Goal: Transaction & Acquisition: Purchase product/service

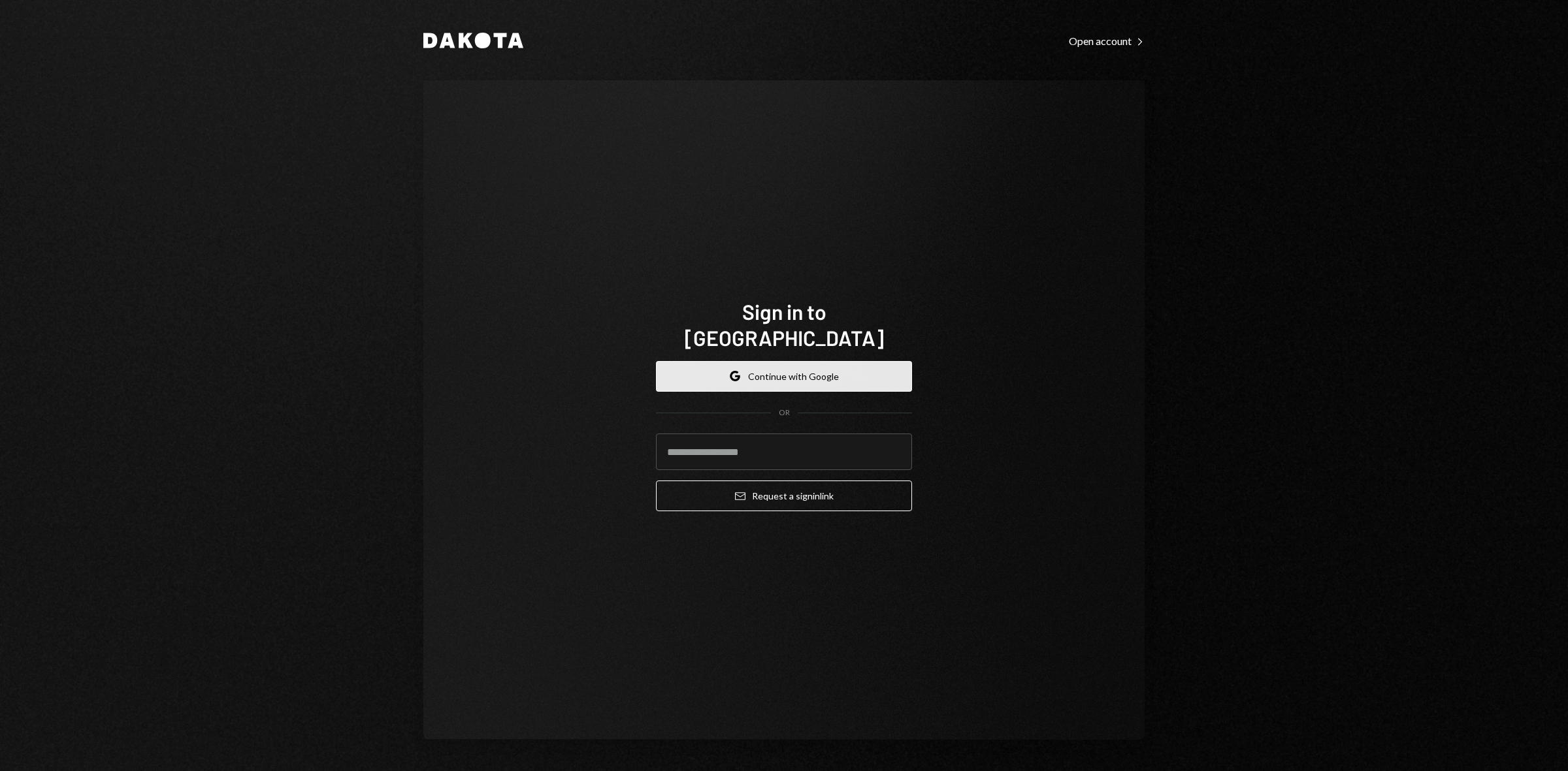
click at [872, 364] on button "Google Continue with Google" at bounding box center [784, 376] width 256 height 31
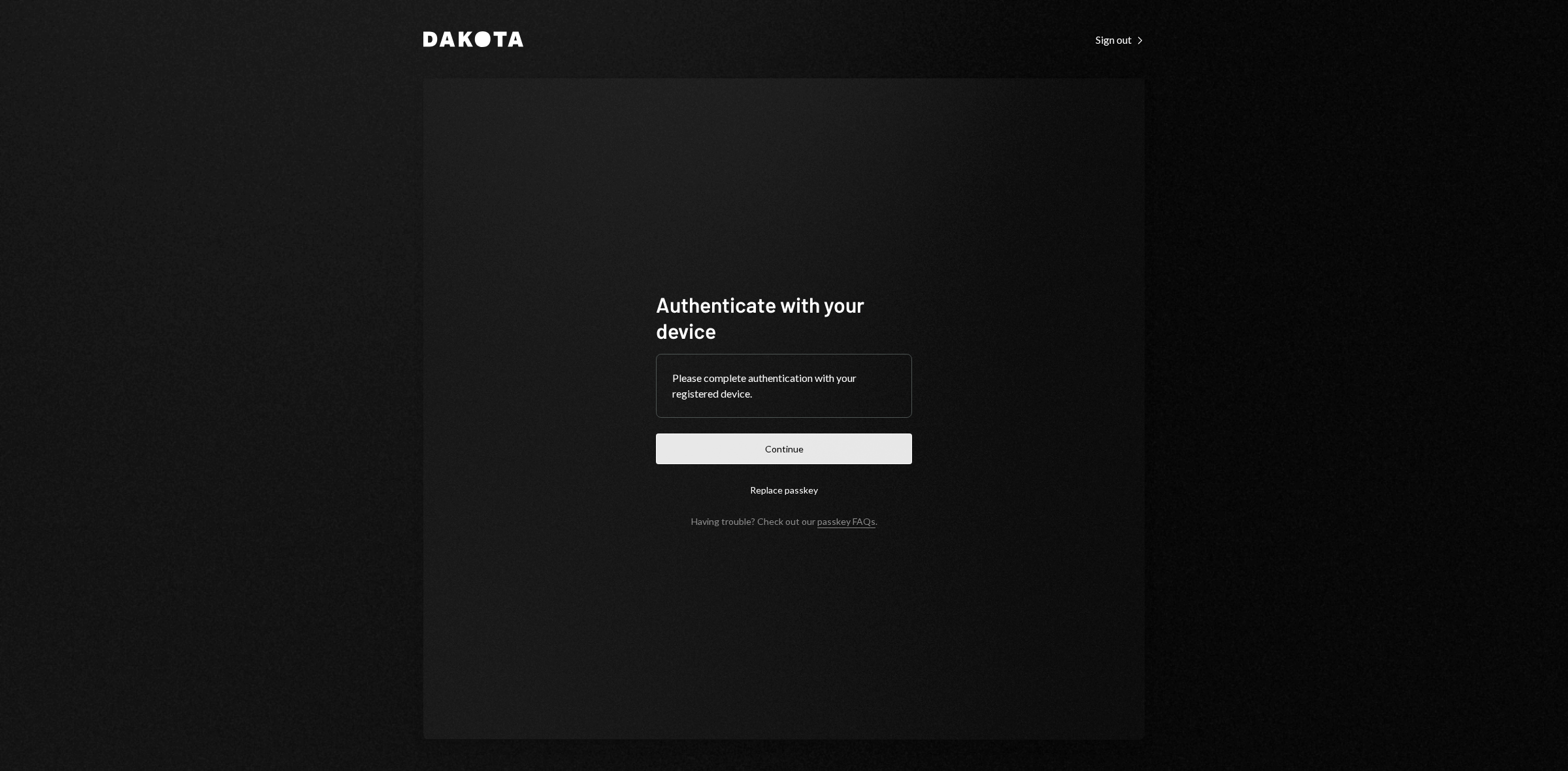
click at [831, 437] on button "Continue" at bounding box center [784, 449] width 256 height 31
click at [814, 463] on button "Continue" at bounding box center [784, 449] width 256 height 31
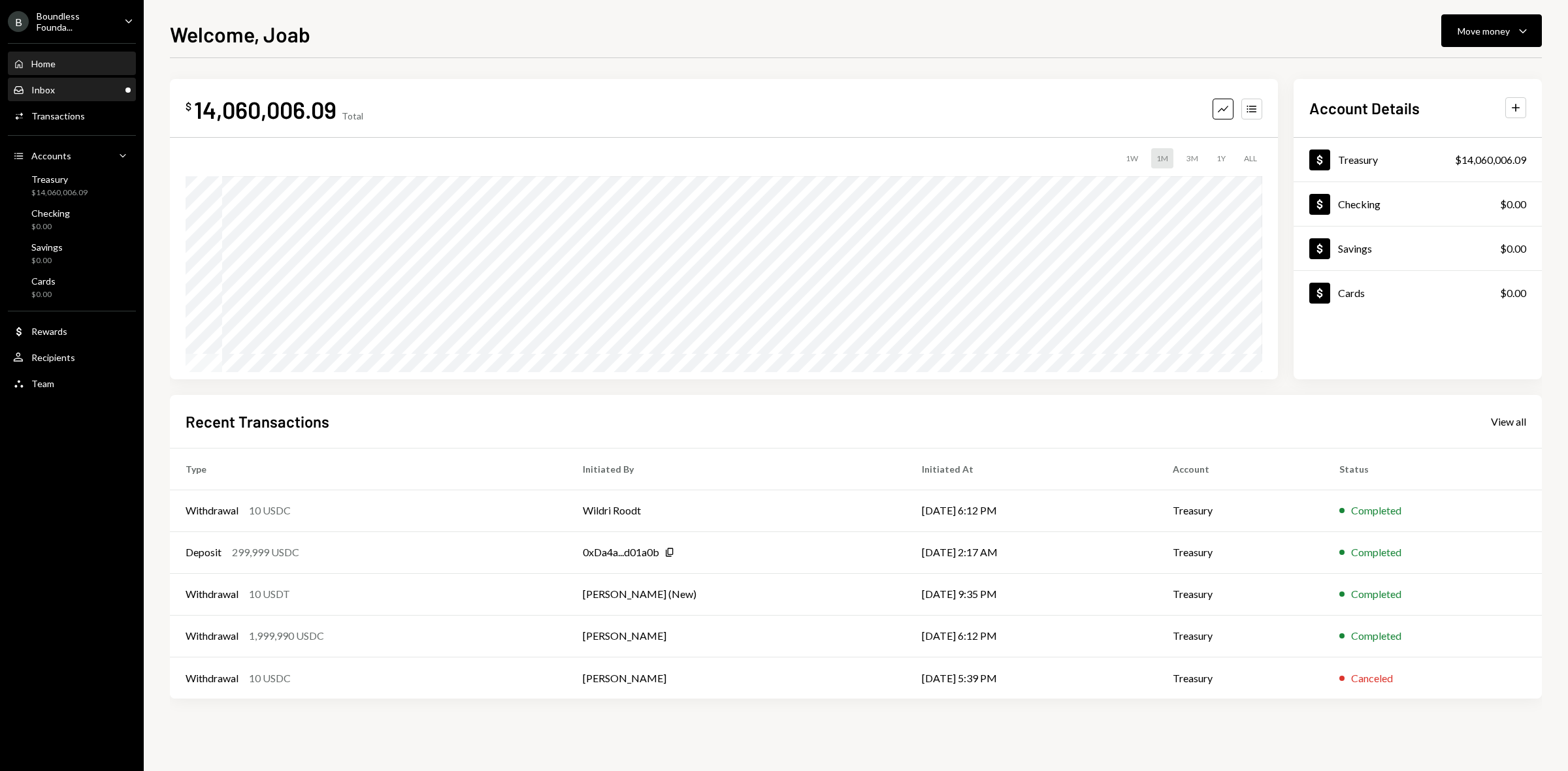
click at [92, 80] on div "Inbox Inbox" at bounding box center [72, 90] width 118 height 22
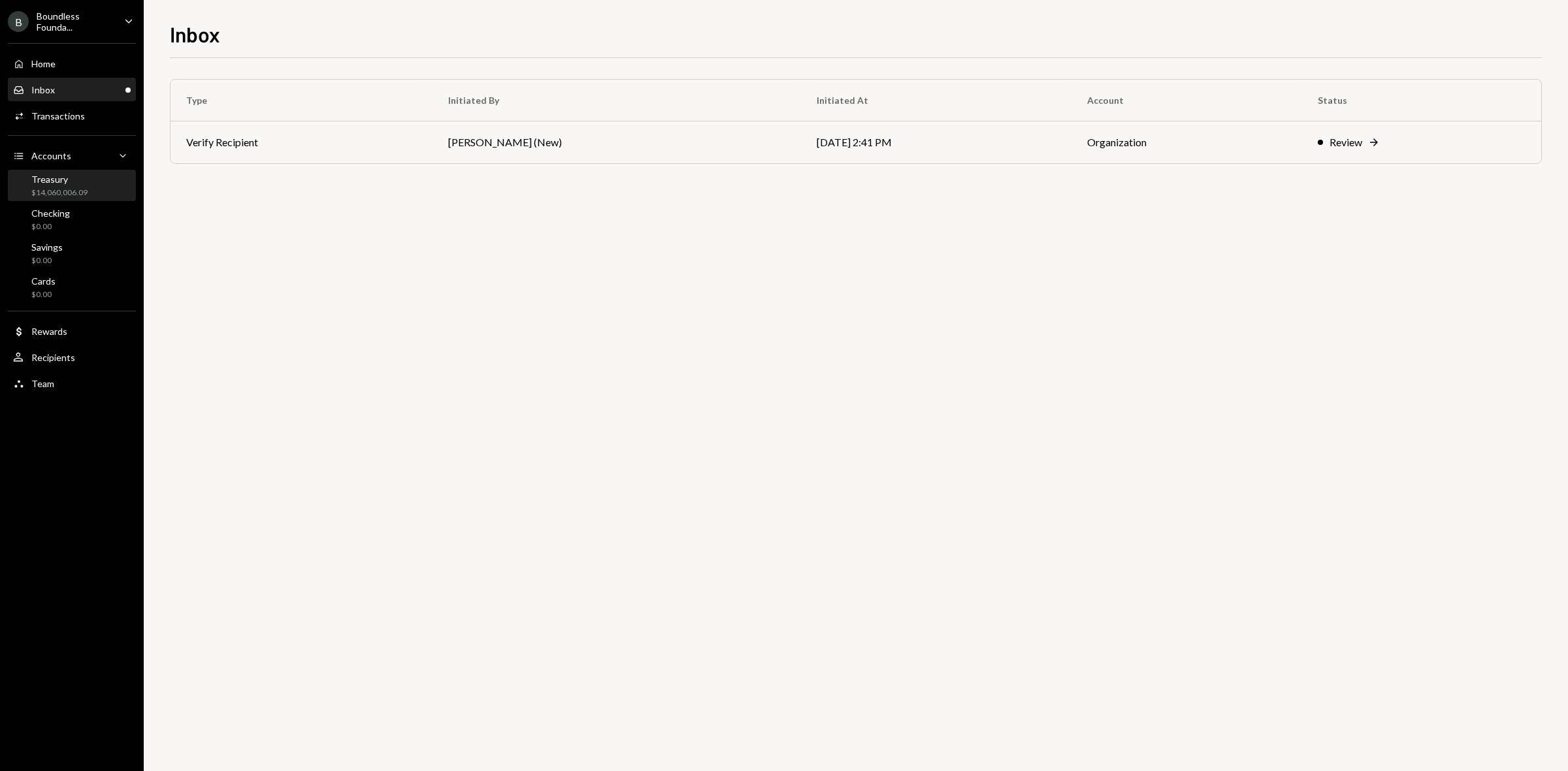
click at [70, 192] on div "$14,060,006.09" at bounding box center [60, 192] width 56 height 11
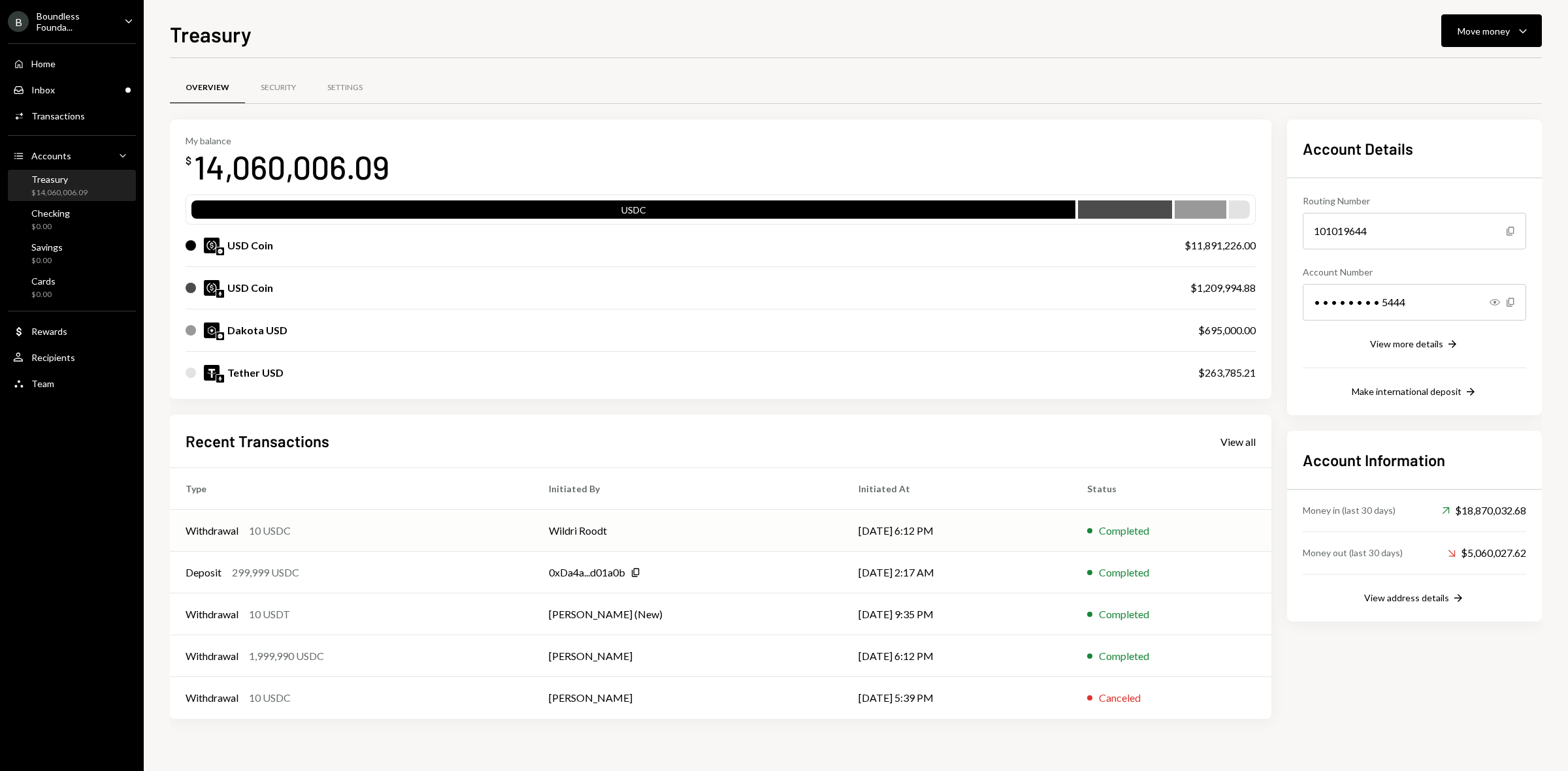
click at [382, 533] on div "Withdrawal 10 USDC" at bounding box center [351, 531] width 332 height 16
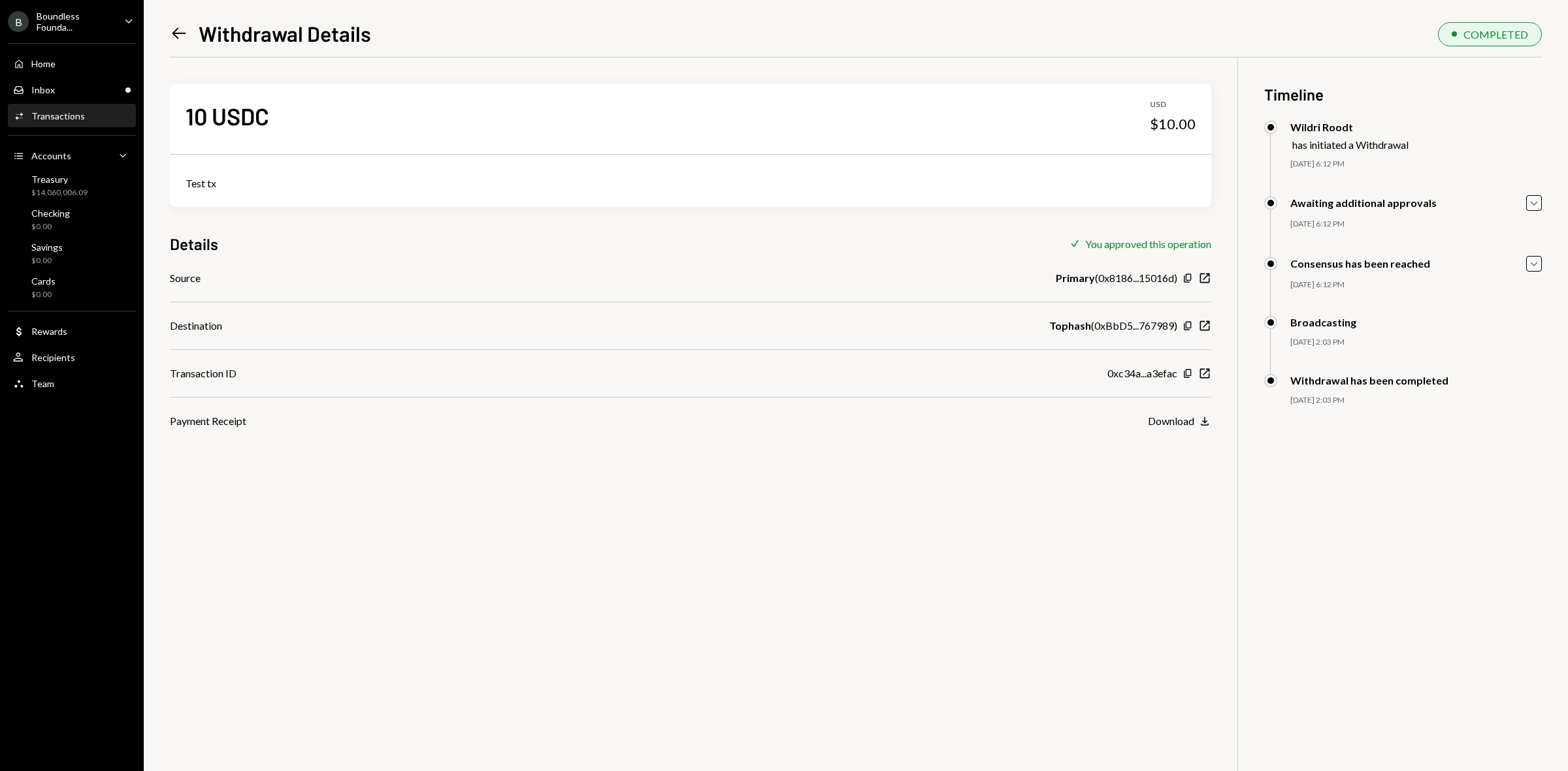
click at [176, 35] on icon "Left Arrow" at bounding box center [179, 33] width 18 height 18
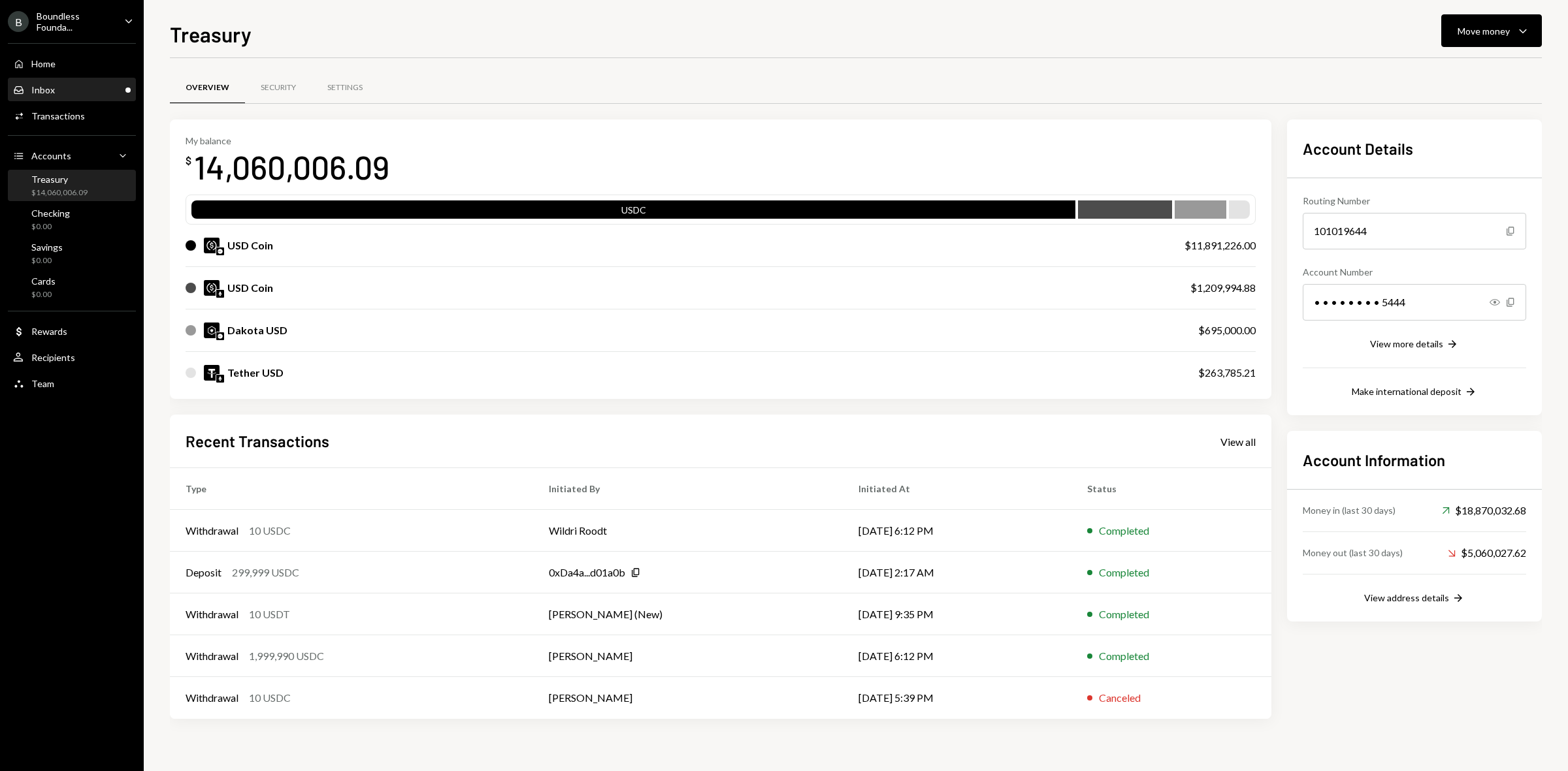
click at [61, 90] on div "Inbox Inbox" at bounding box center [72, 90] width 118 height 12
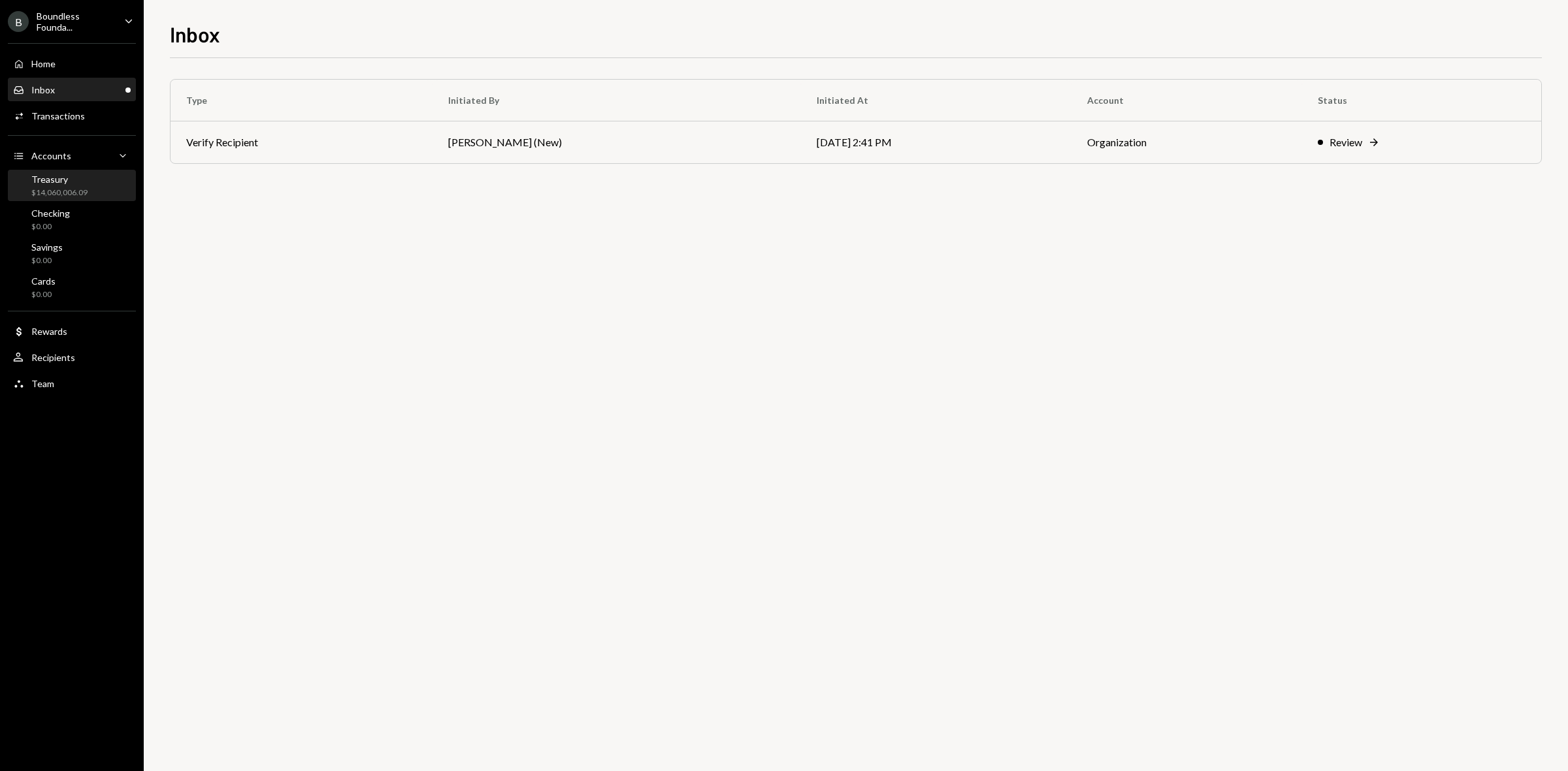
click at [52, 194] on div "$14,060,006.09" at bounding box center [60, 192] width 56 height 11
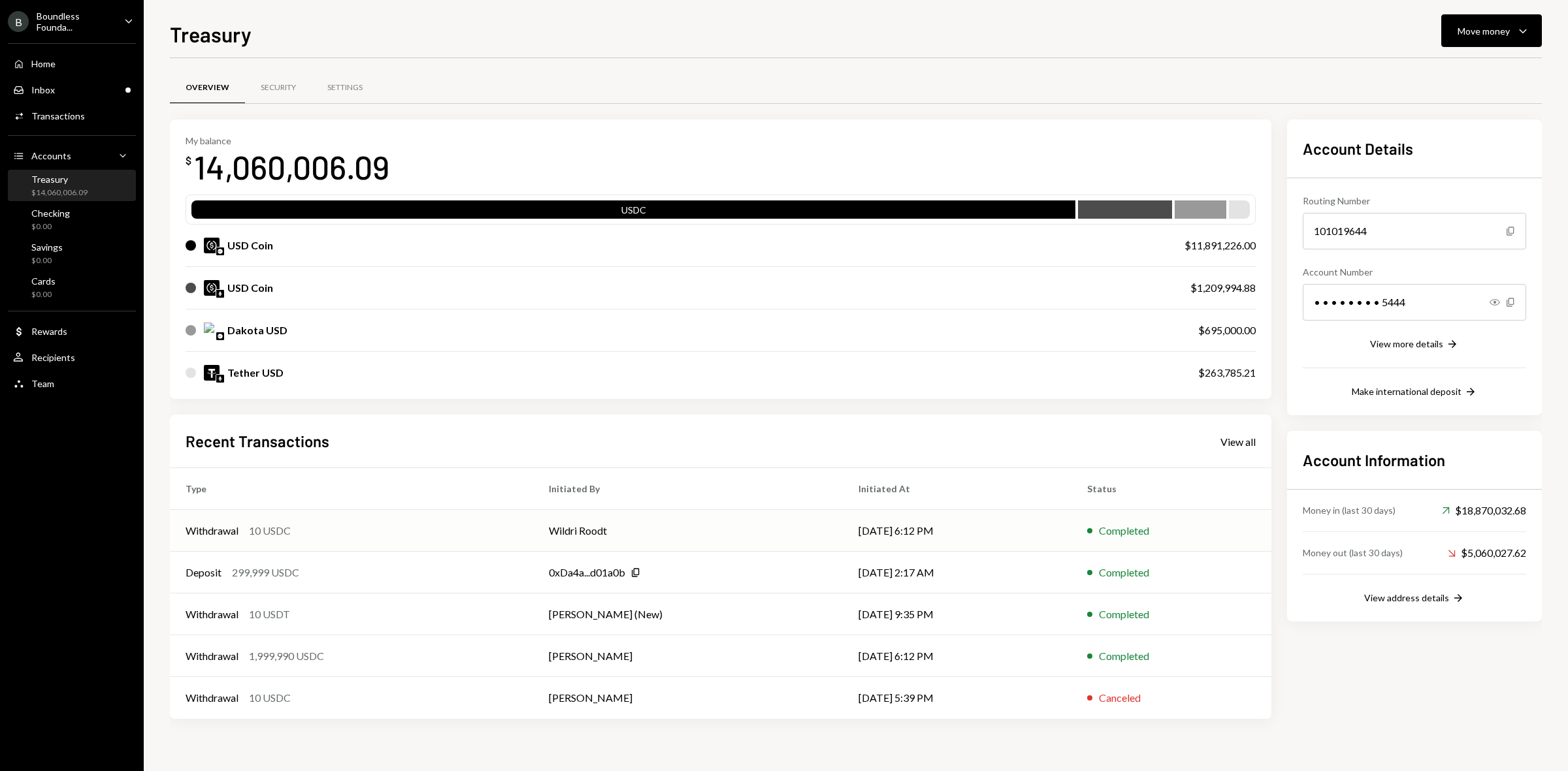
click at [559, 542] on td "Wildri Roodt" at bounding box center [687, 531] width 310 height 42
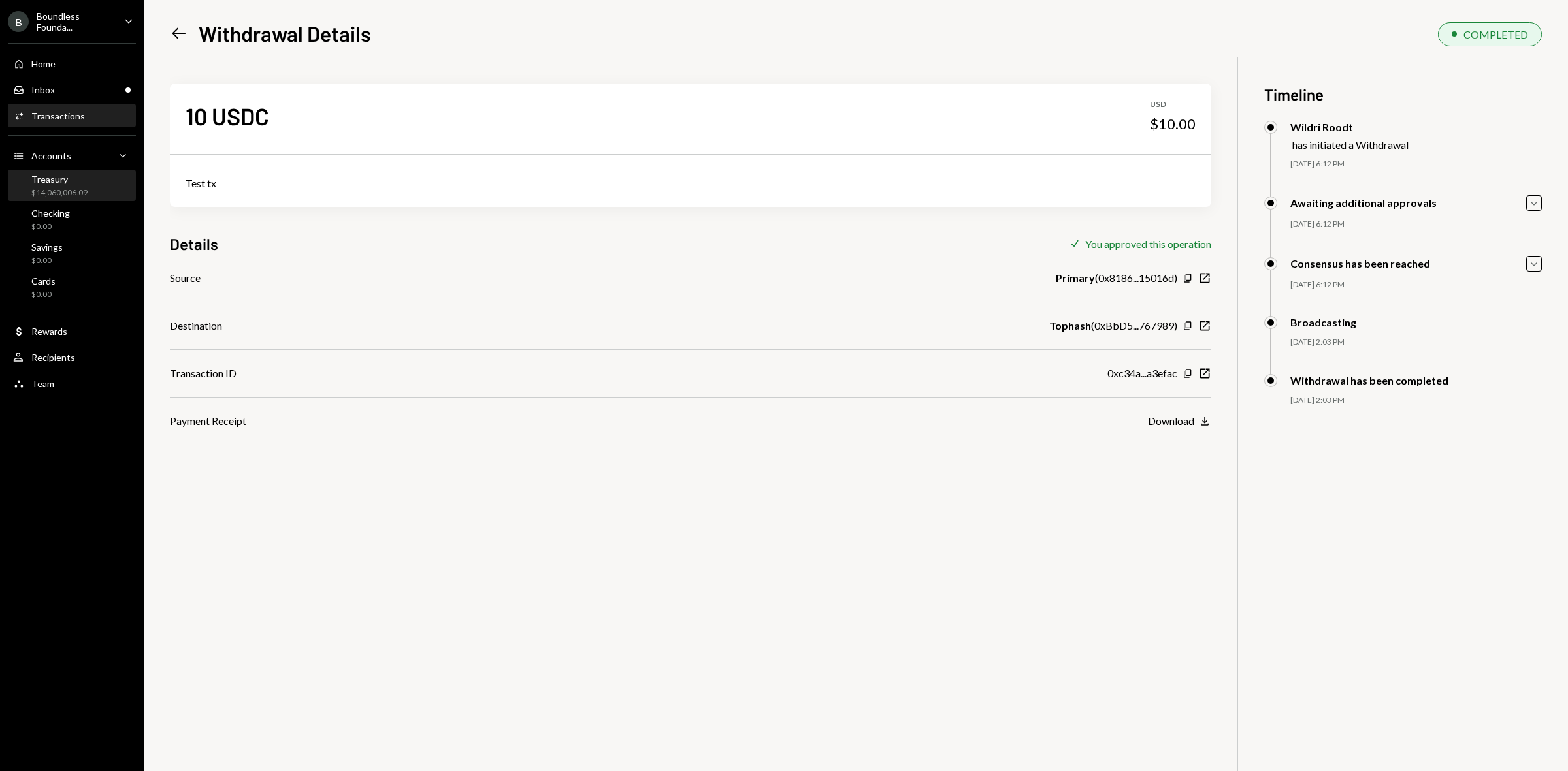
click at [74, 175] on div "Treasury" at bounding box center [60, 179] width 56 height 11
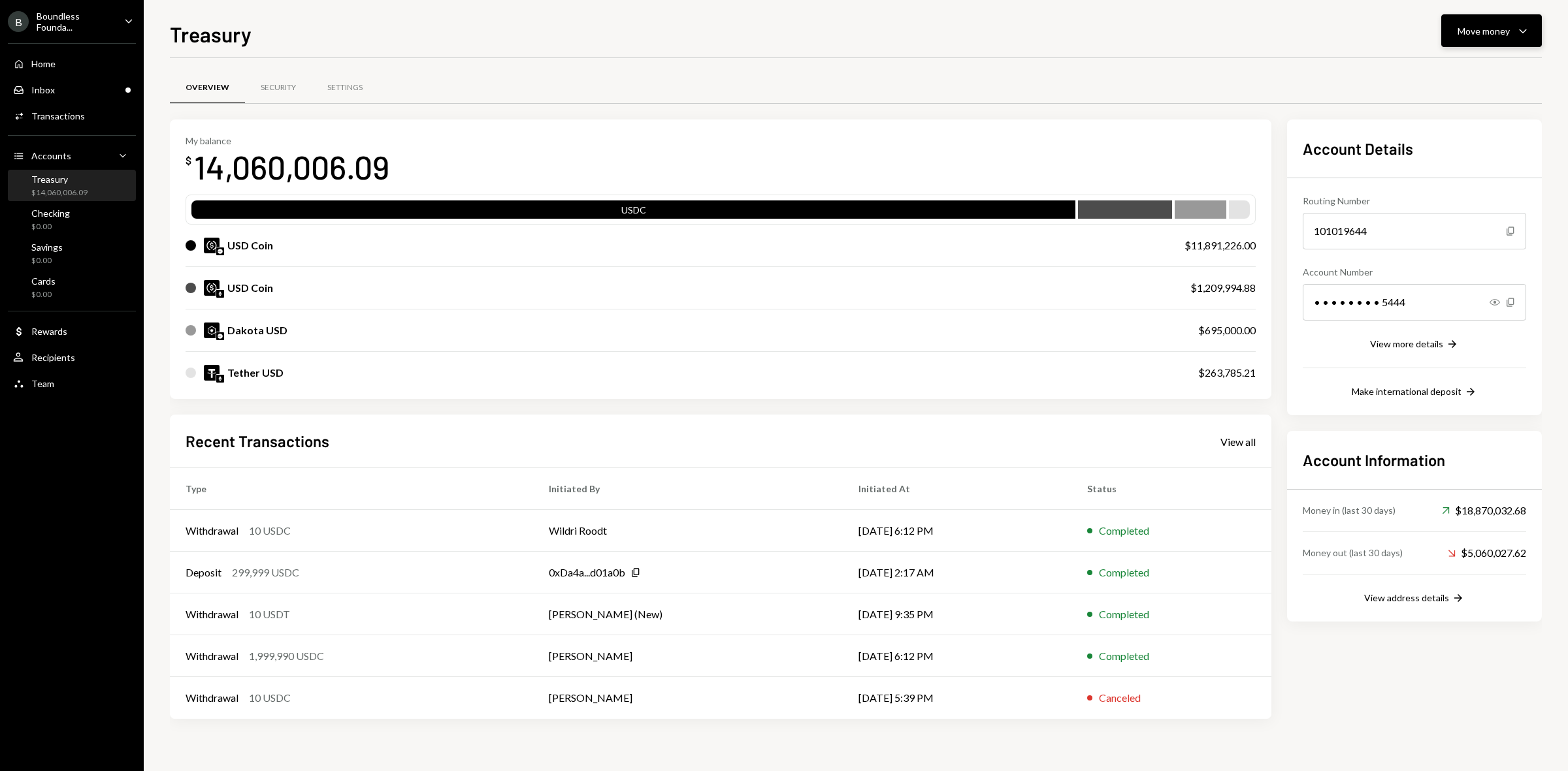
click at [1488, 23] on div "Move money Caret Down" at bounding box center [1491, 31] width 68 height 16
click at [1461, 74] on div "Send" at bounding box center [1481, 71] width 96 height 14
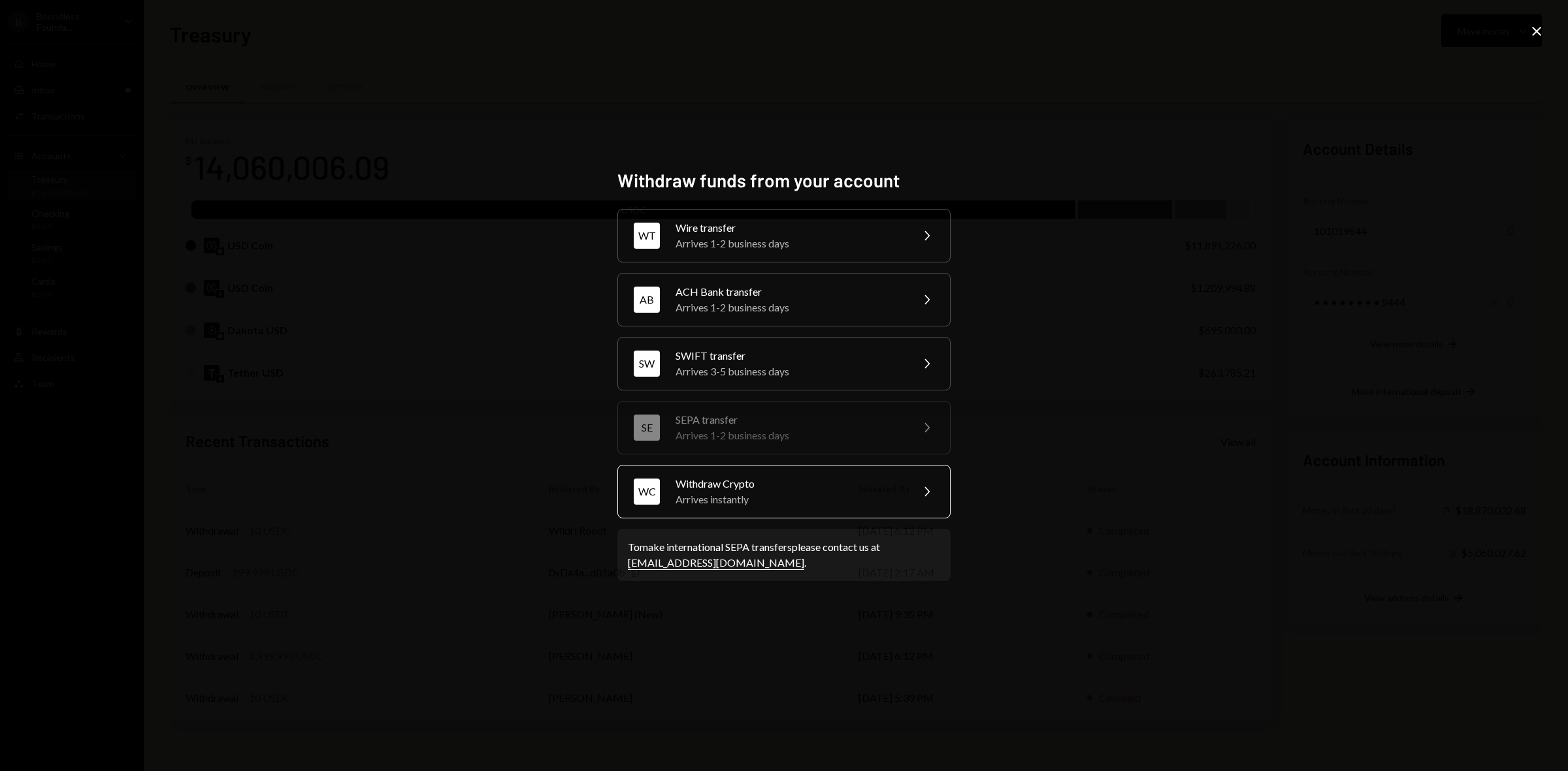
click at [720, 503] on div "Arrives instantly" at bounding box center [789, 499] width 227 height 16
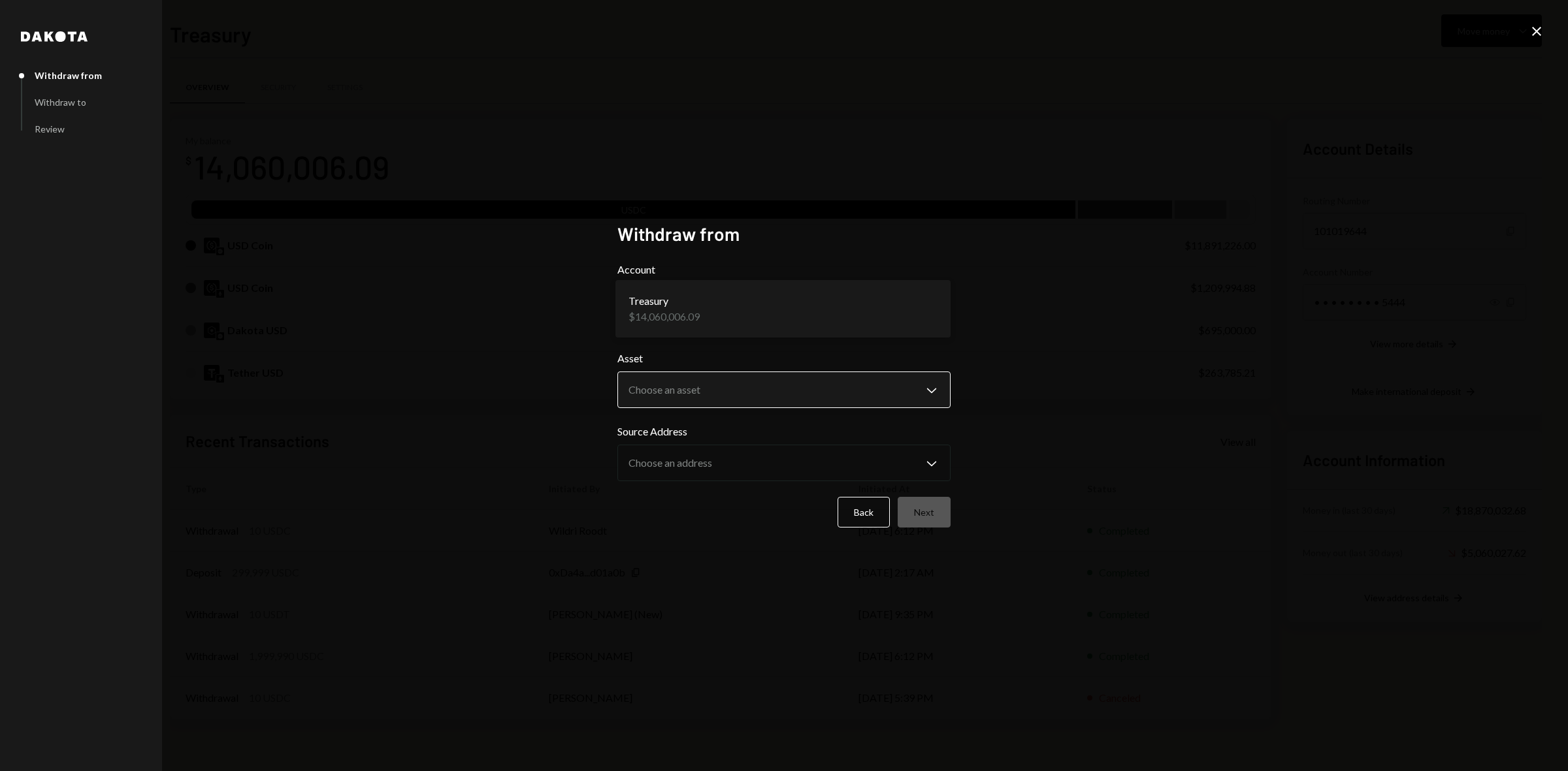
click at [843, 394] on body "B Boundless Founda... Caret Down Home Home Inbox Inbox Activities Transactions …" at bounding box center [784, 386] width 1568 height 771
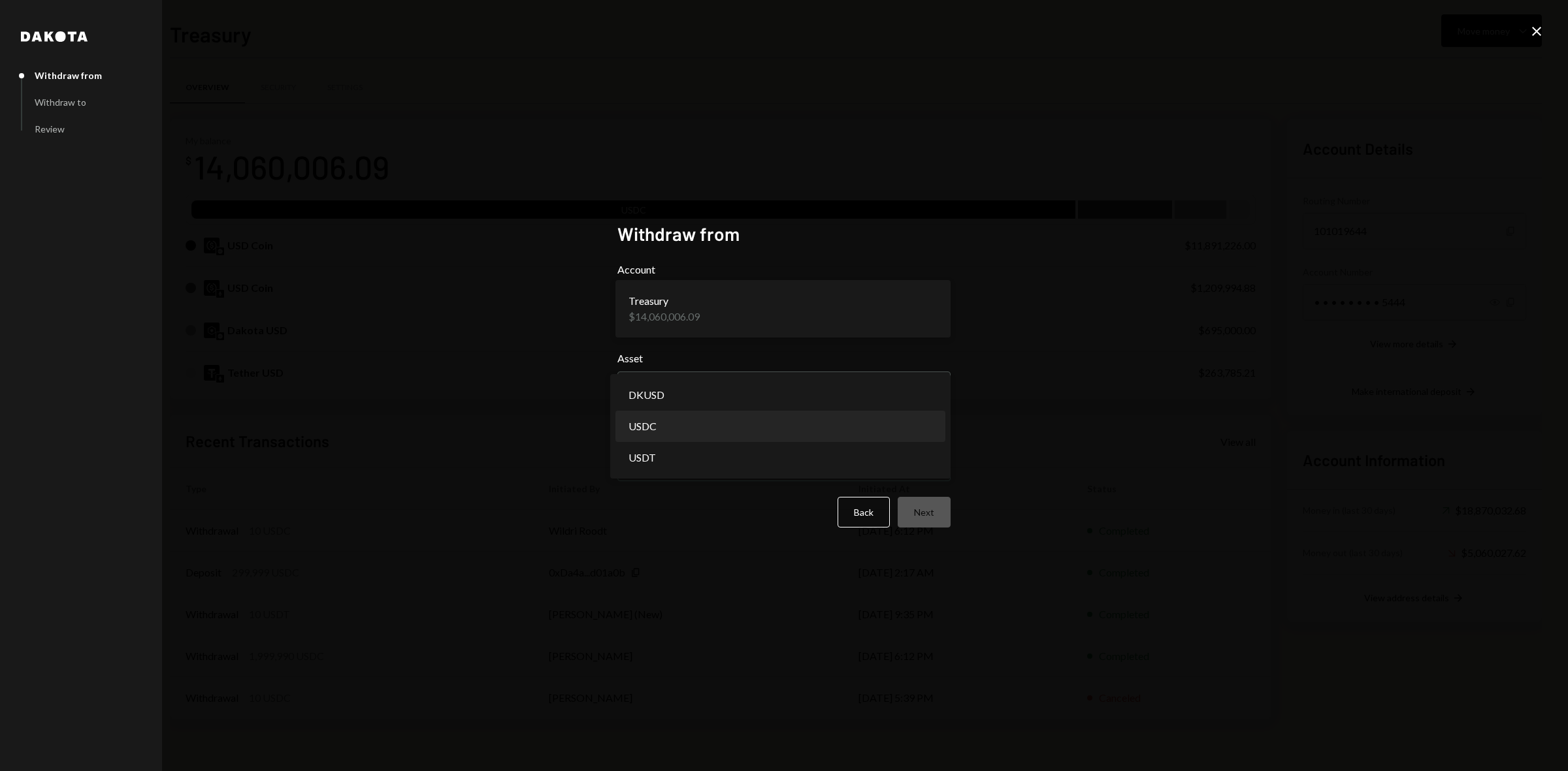
select select "****"
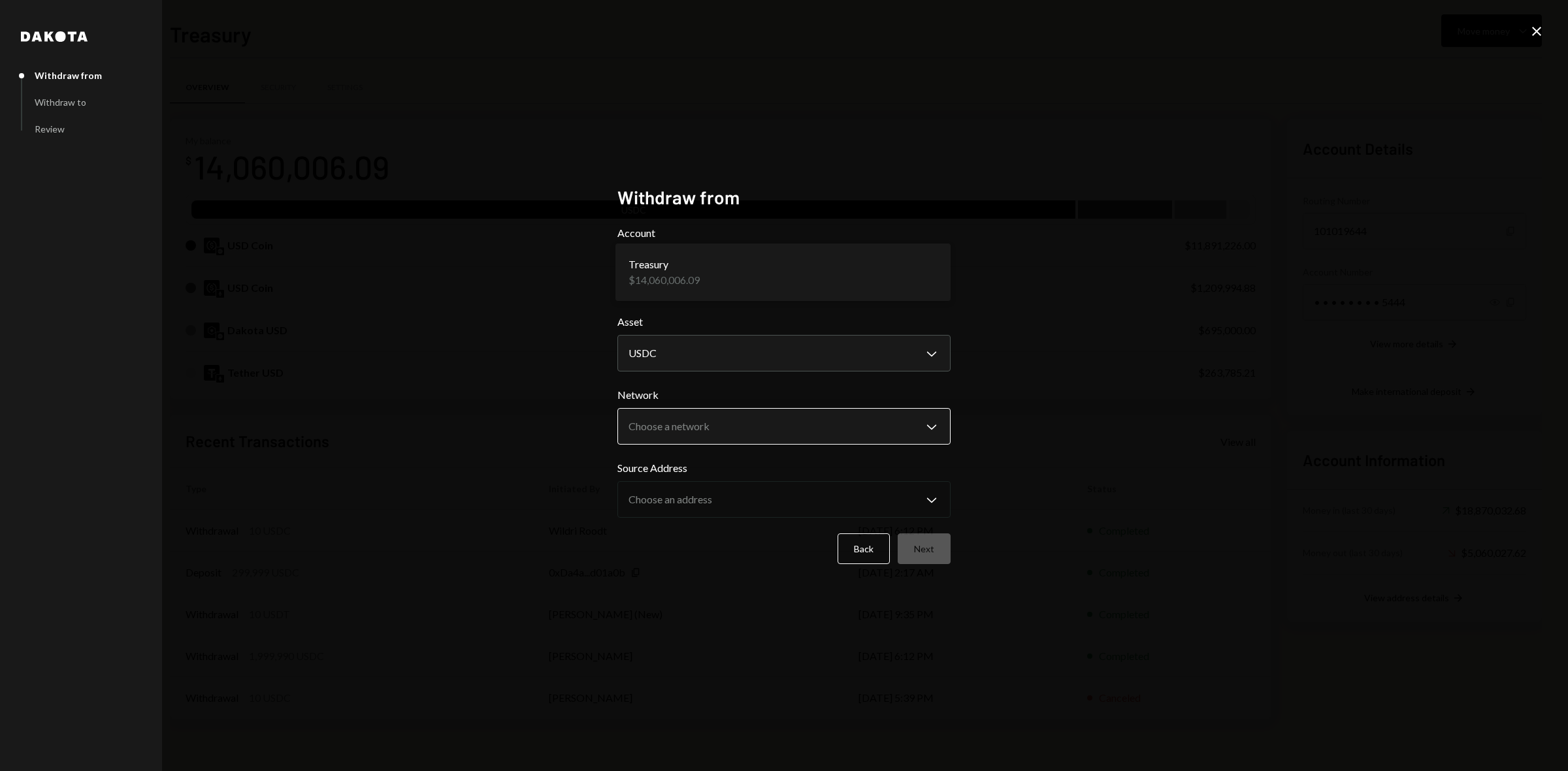
click at [746, 427] on body "B Boundless Founda... Caret Down Home Home Inbox Inbox Activities Transactions …" at bounding box center [784, 386] width 1568 height 771
select select "**********"
click at [947, 557] on button "Next" at bounding box center [924, 548] width 53 height 31
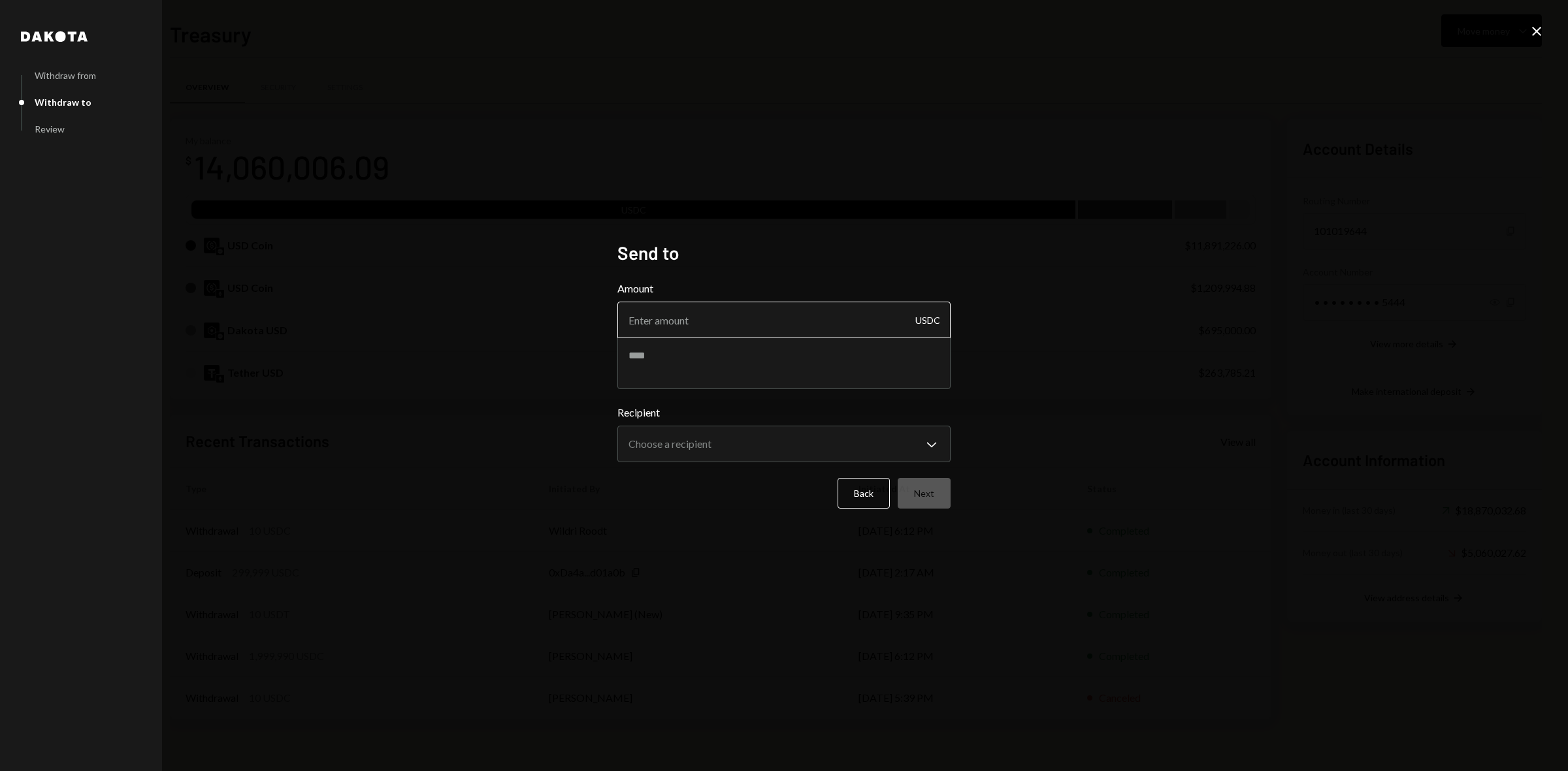
click at [761, 329] on input "Amount" at bounding box center [784, 320] width 333 height 37
click at [694, 315] on input "Amount" at bounding box center [784, 320] width 333 height 37
type input "499990"
click at [722, 357] on textarea at bounding box center [784, 363] width 333 height 52
type textarea "**********"
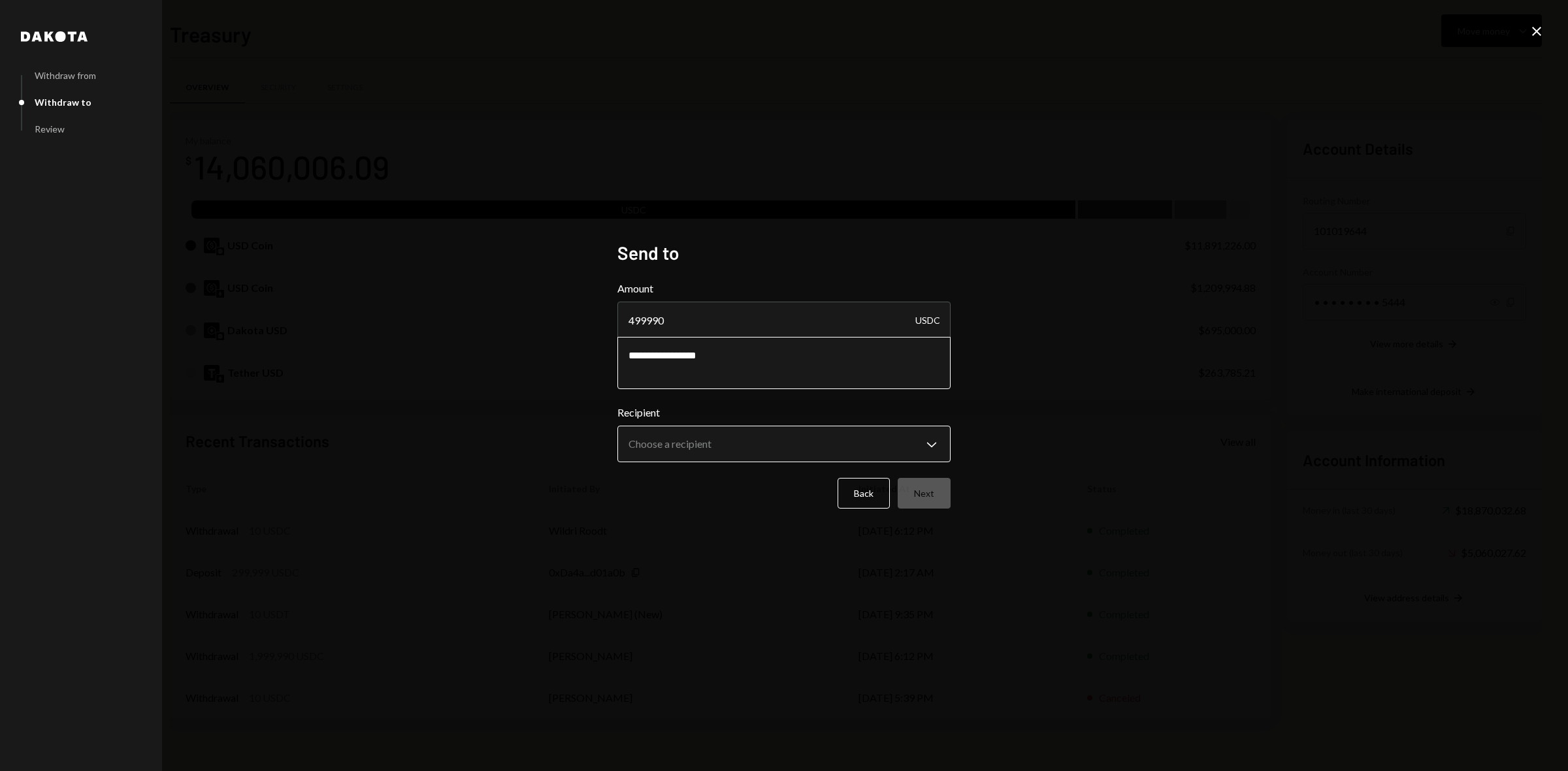
click at [734, 454] on body "B Boundless Founda... Caret Down Home Home Inbox Inbox Activities Transactions …" at bounding box center [784, 386] width 1568 height 771
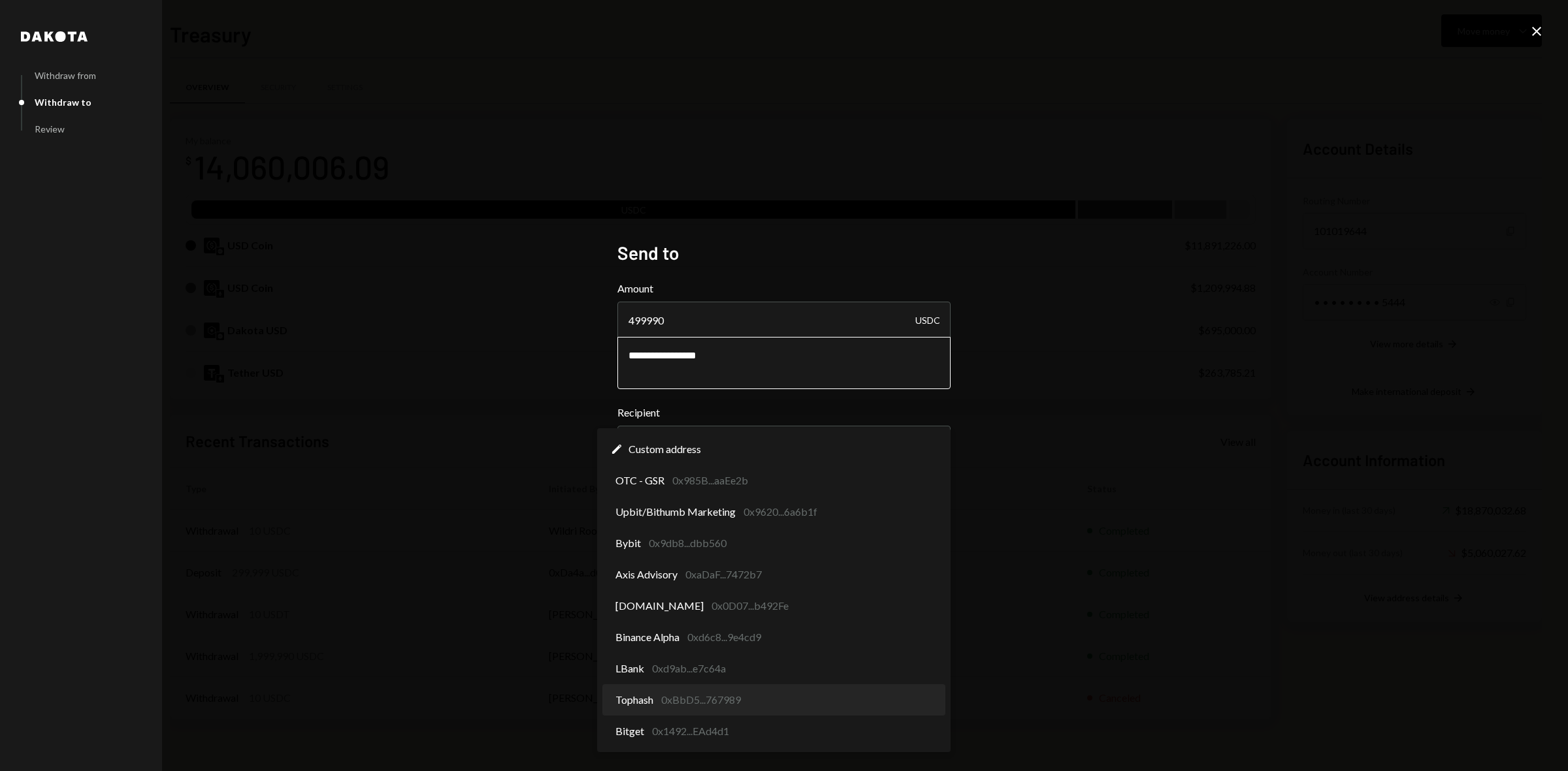
select select "**********"
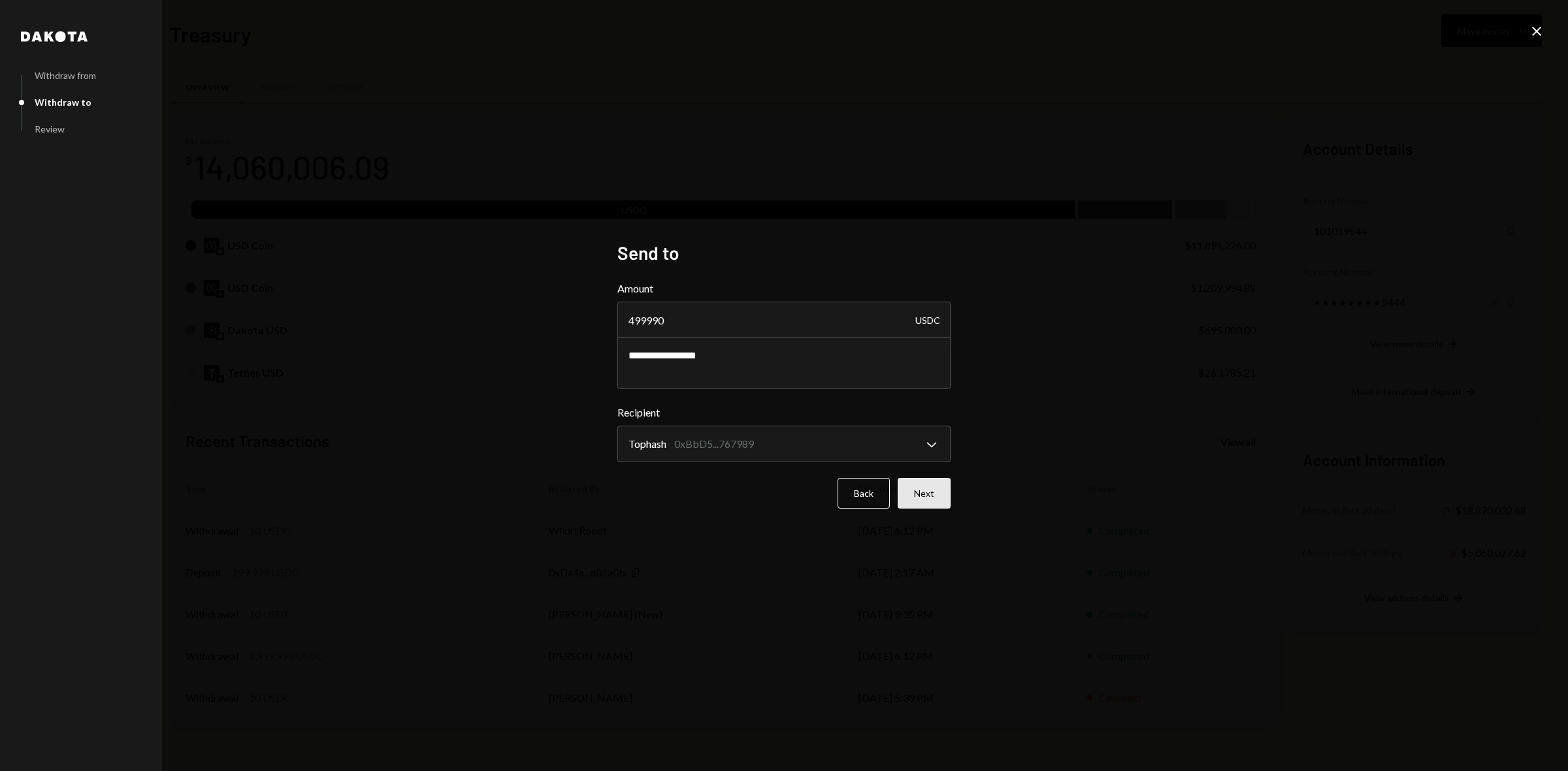
click at [920, 486] on button "Next" at bounding box center [924, 493] width 53 height 31
